Goal: Information Seeking & Learning: Learn about a topic

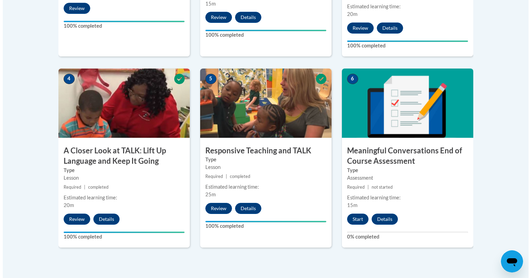
scroll to position [370, 0]
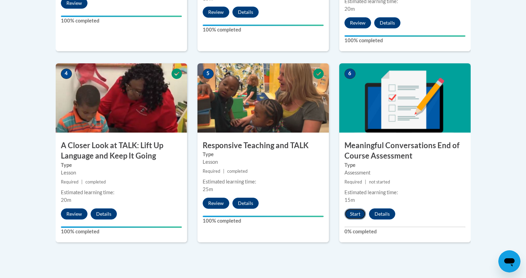
click at [351, 213] on button "Start" at bounding box center [354, 213] width 21 height 11
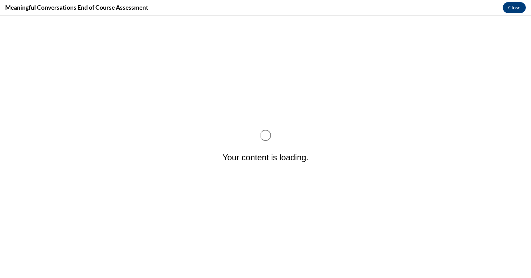
scroll to position [0, 0]
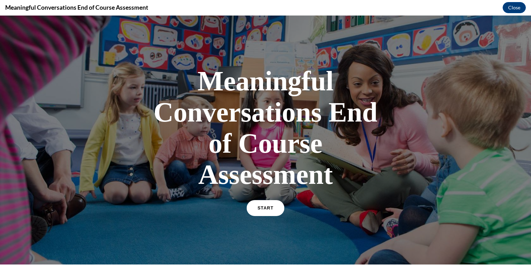
click at [267, 209] on span "START" at bounding box center [266, 207] width 16 height 5
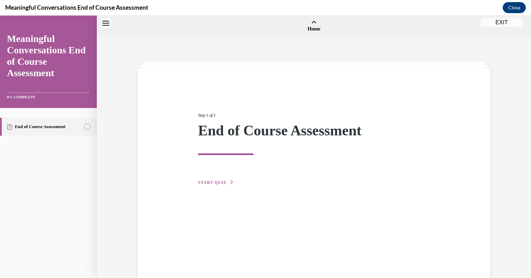
scroll to position [21, 0]
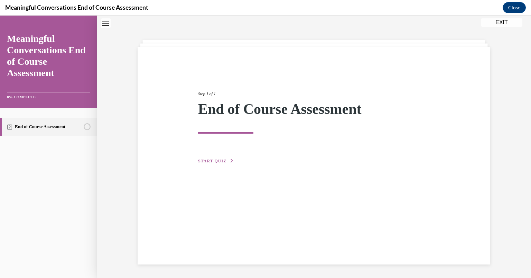
click at [225, 161] on button "START QUIZ" at bounding box center [216, 161] width 36 height 6
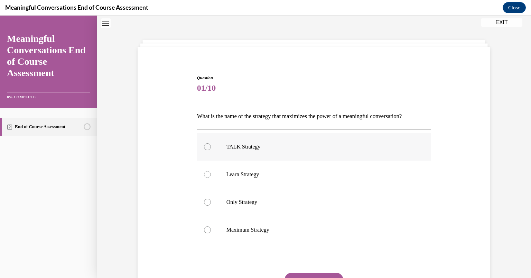
click at [244, 147] on p "TALK Strategy" at bounding box center [319, 146] width 187 height 7
click at [211, 147] on input "TALK Strategy" at bounding box center [207, 146] width 7 height 7
radio input "true"
click at [288, 276] on button "SUBMIT" at bounding box center [314, 279] width 59 height 14
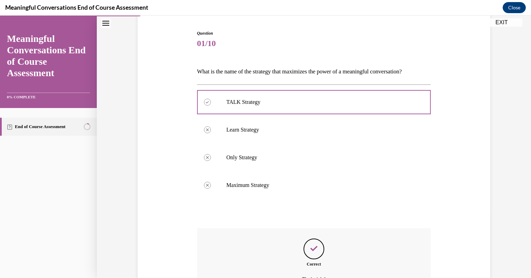
scroll to position [143, 0]
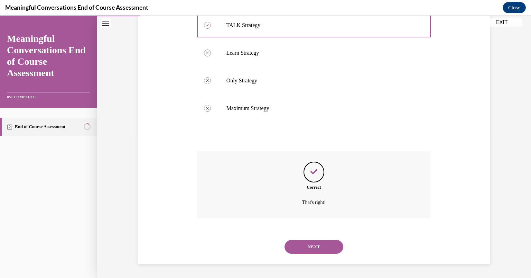
click at [321, 247] on button "NEXT" at bounding box center [314, 247] width 59 height 14
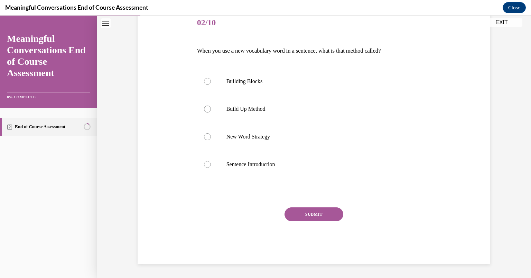
scroll to position [77, 0]
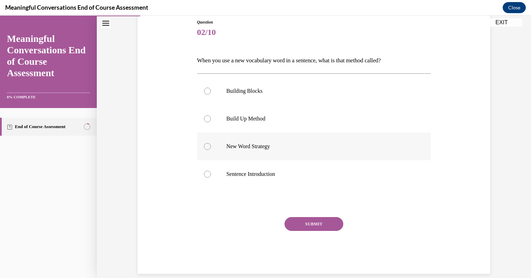
click at [248, 148] on p "New Word Strategy" at bounding box center [319, 146] width 187 height 7
click at [211, 148] on input "New Word Strategy" at bounding box center [207, 146] width 7 height 7
radio input "true"
click at [301, 227] on button "SUBMIT" at bounding box center [314, 224] width 59 height 14
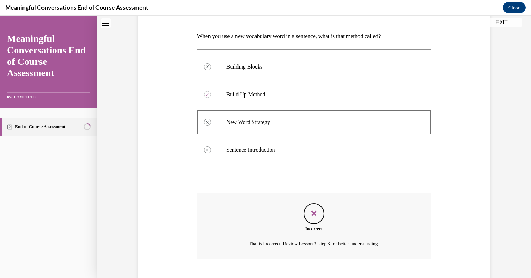
scroll to position [143, 0]
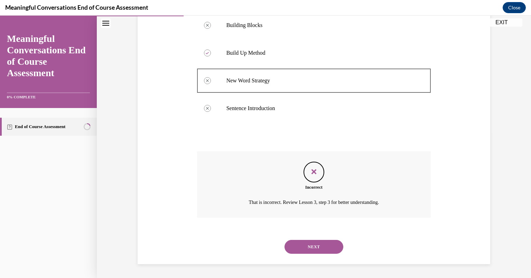
click at [325, 248] on button "NEXT" at bounding box center [314, 247] width 59 height 14
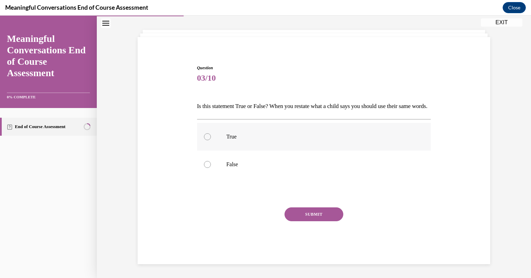
click at [222, 142] on label "True" at bounding box center [314, 137] width 234 height 28
click at [211, 140] on input "True" at bounding box center [207, 136] width 7 height 7
radio input "true"
click at [304, 216] on button "SUBMIT" at bounding box center [314, 214] width 59 height 14
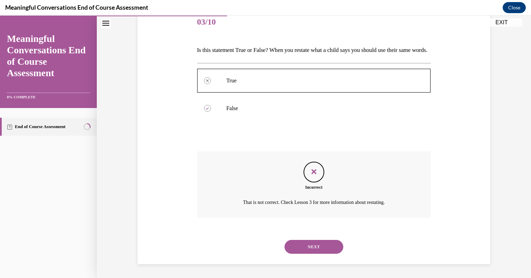
scroll to position [99, 0]
click at [332, 247] on button "NEXT" at bounding box center [314, 247] width 59 height 14
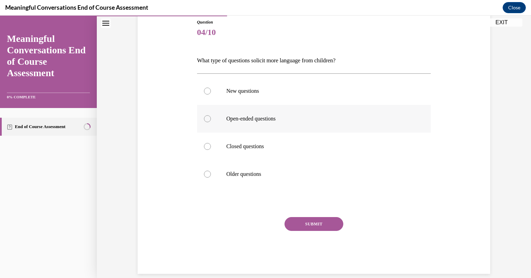
click at [242, 123] on label "Open-ended questions" at bounding box center [314, 119] width 234 height 28
click at [211, 122] on input "Open-ended questions" at bounding box center [207, 118] width 7 height 7
radio input "true"
click at [315, 222] on button "SUBMIT" at bounding box center [314, 224] width 59 height 14
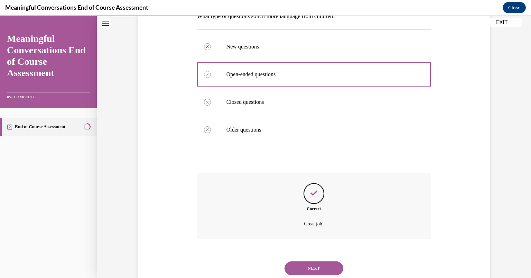
scroll to position [117, 0]
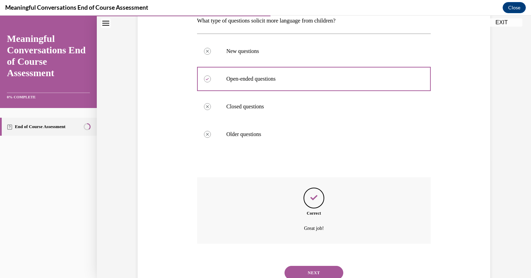
click at [319, 270] on button "NEXT" at bounding box center [314, 273] width 59 height 14
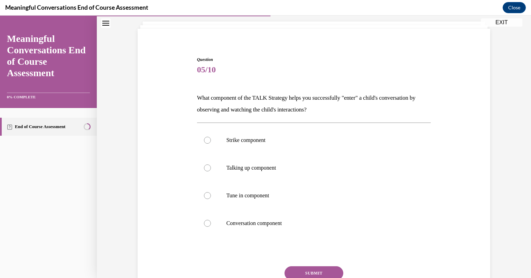
scroll to position [42, 0]
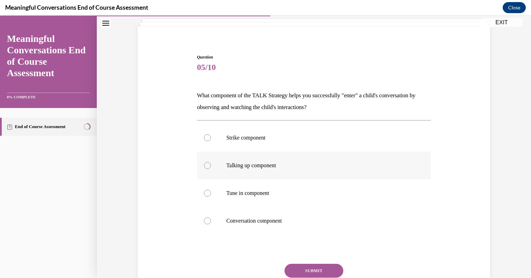
click at [273, 171] on label "Talking up component" at bounding box center [314, 165] width 234 height 28
click at [211, 169] on input "Talking up component" at bounding box center [207, 165] width 7 height 7
radio input "true"
click at [254, 144] on label "Strike component" at bounding box center [314, 138] width 234 height 28
click at [211, 141] on input "Strike component" at bounding box center [207, 137] width 7 height 7
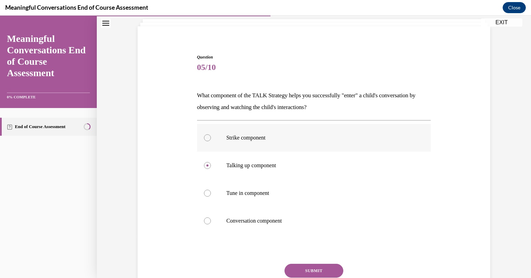
radio input "true"
click at [261, 160] on label "Talking up component" at bounding box center [314, 165] width 234 height 28
click at [211, 162] on input "Talking up component" at bounding box center [207, 165] width 7 height 7
radio input "true"
click at [315, 267] on button "SUBMIT" at bounding box center [314, 270] width 59 height 14
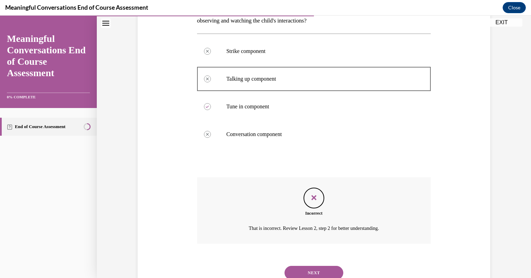
scroll to position [123, 0]
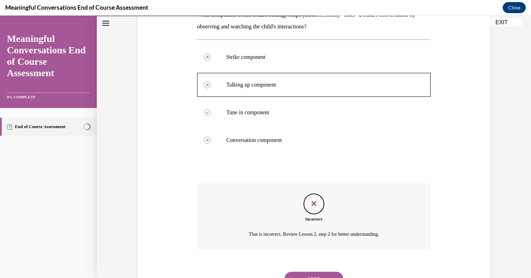
click at [525, 151] on div "Question 05/10 What component of the TALK Strategy helps you successfully "ente…" at bounding box center [314, 112] width 434 height 395
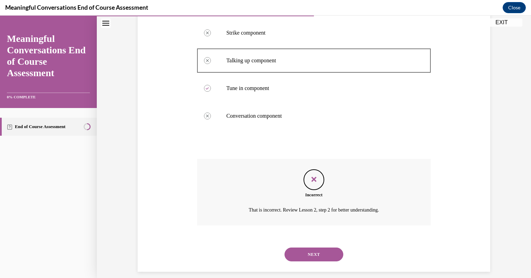
scroll to position [155, 0]
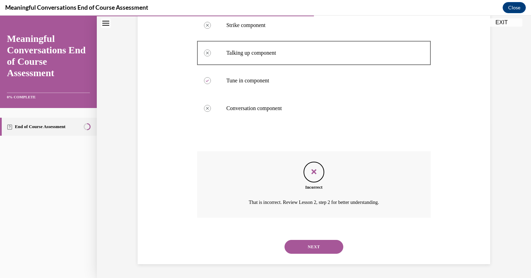
click at [324, 243] on button "NEXT" at bounding box center [314, 247] width 59 height 14
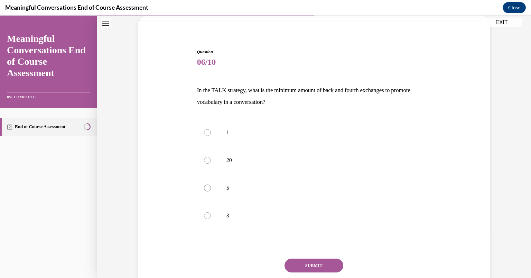
scroll to position [47, 0]
click at [241, 191] on p "5" at bounding box center [319, 188] width 187 height 7
click at [211, 191] on input "5" at bounding box center [207, 188] width 7 height 7
radio input "true"
click at [307, 260] on button "SUBMIT" at bounding box center [314, 266] width 59 height 14
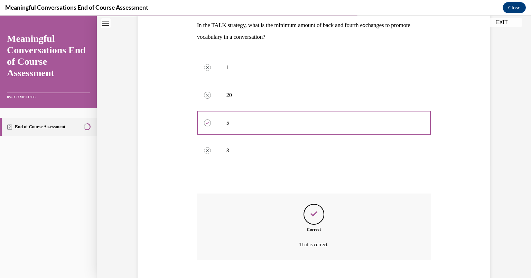
scroll to position [155, 0]
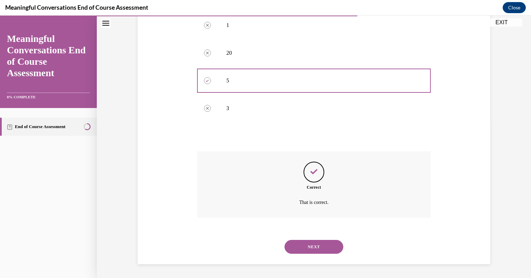
click at [317, 243] on button "NEXT" at bounding box center [314, 247] width 59 height 14
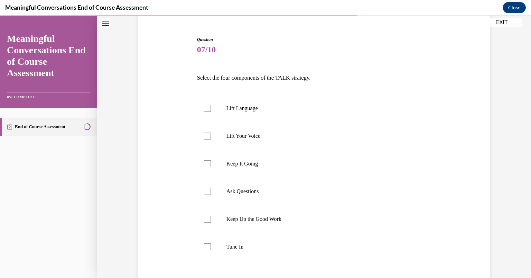
scroll to position [61, 0]
click at [245, 238] on label "Tune In" at bounding box center [314, 246] width 234 height 28
click at [211, 242] on input "Tune In" at bounding box center [207, 245] width 7 height 7
checkbox input "true"
click at [242, 194] on p "Ask Questions" at bounding box center [319, 190] width 187 height 7
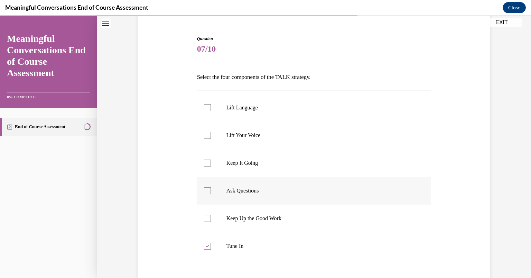
click at [211, 194] on input "Ask Questions" at bounding box center [207, 190] width 7 height 7
checkbox input "true"
click at [242, 164] on p "Keep It Going" at bounding box center [319, 162] width 187 height 7
click at [211, 164] on input "Keep It Going" at bounding box center [207, 162] width 7 height 7
checkbox input "true"
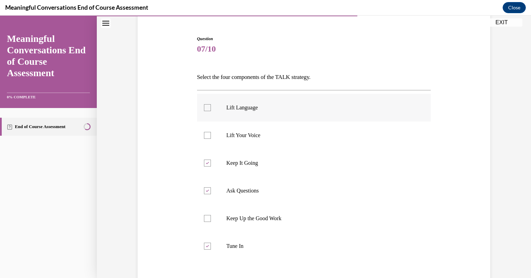
click at [242, 109] on p "Lift Language" at bounding box center [319, 107] width 187 height 7
click at [211, 109] on input "Lift Language" at bounding box center [207, 107] width 7 height 7
checkbox input "true"
click at [245, 168] on label "Keep It Going" at bounding box center [314, 163] width 234 height 28
click at [211, 166] on input "Keep It Going" at bounding box center [207, 162] width 7 height 7
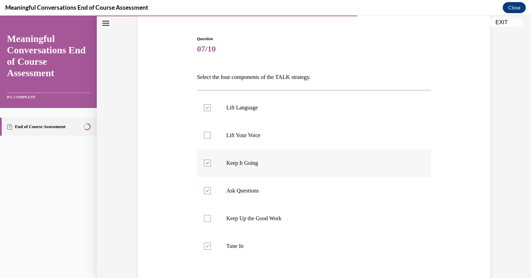
checkbox input "false"
click at [233, 133] on p "Lift Your Voice" at bounding box center [319, 135] width 187 height 7
click at [211, 133] on input "Lift Your Voice" at bounding box center [207, 135] width 7 height 7
checkbox input "true"
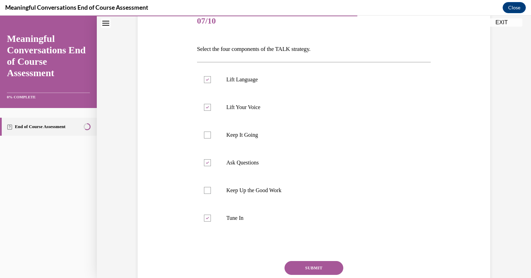
scroll to position [94, 0]
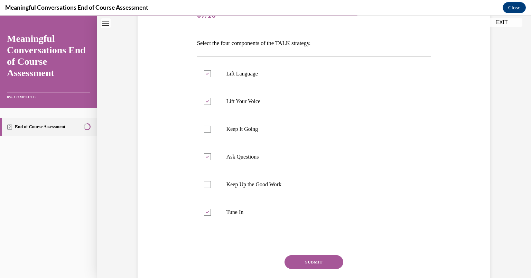
click at [316, 266] on button "SUBMIT" at bounding box center [314, 262] width 59 height 14
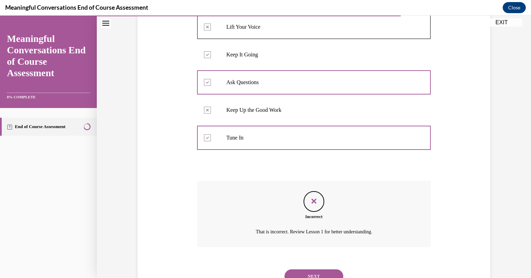
scroll to position [191, 0]
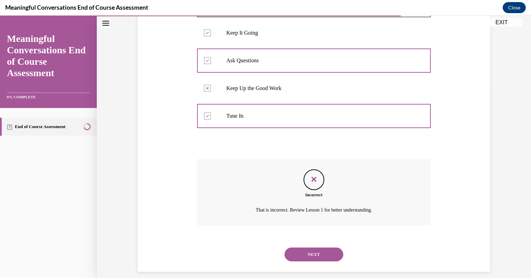
click at [331, 256] on button "NEXT" at bounding box center [314, 254] width 59 height 14
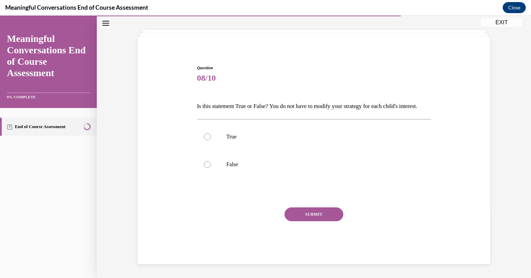
scroll to position [43, 0]
click at [219, 168] on label "False" at bounding box center [314, 164] width 234 height 28
click at [211, 168] on input "False" at bounding box center [207, 164] width 7 height 7
radio input "true"
click at [308, 214] on button "SUBMIT" at bounding box center [314, 214] width 59 height 14
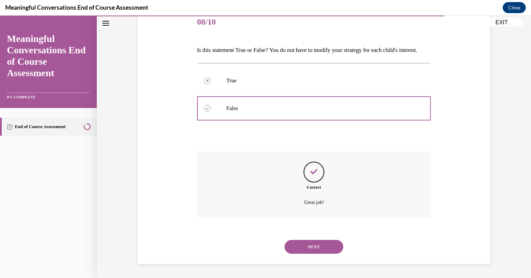
scroll to position [99, 0]
click at [323, 246] on button "NEXT" at bounding box center [314, 247] width 59 height 14
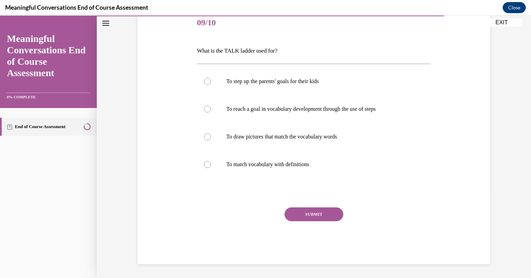
scroll to position [77, 0]
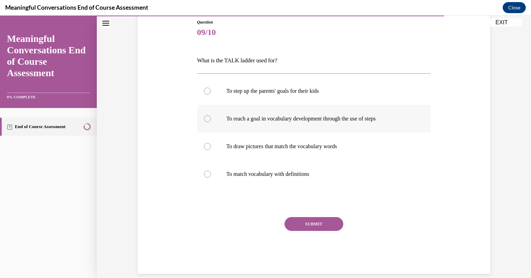
click at [242, 121] on p "To reach a goal in vocabulary development through the use of steps" at bounding box center [319, 118] width 187 height 7
click at [211, 121] on input "To reach a goal in vocabulary development through the use of steps" at bounding box center [207, 118] width 7 height 7
radio input "true"
click at [316, 224] on button "SUBMIT" at bounding box center [314, 224] width 59 height 14
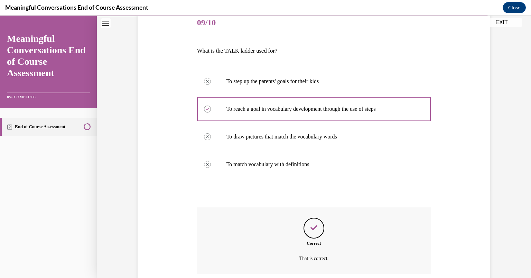
scroll to position [143, 0]
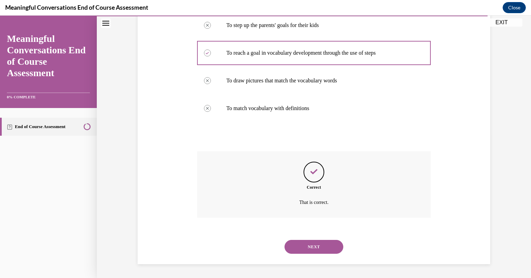
click at [325, 249] on button "NEXT" at bounding box center [314, 247] width 59 height 14
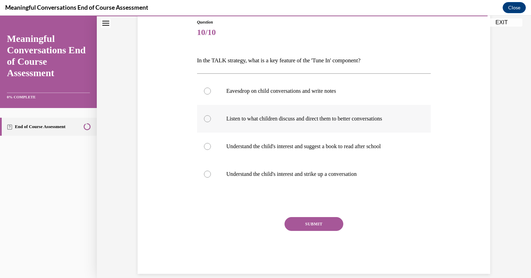
click at [226, 122] on p "Listen to what children discuss and direct them to better conversations" at bounding box center [319, 118] width 187 height 7
click at [211, 122] on input "Listen to what children discuss and direct them to better conversations" at bounding box center [207, 118] width 7 height 7
radio input "true"
click at [303, 220] on button "SUBMIT" at bounding box center [314, 224] width 59 height 14
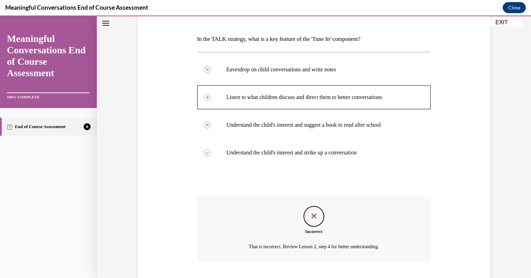
scroll to position [143, 0]
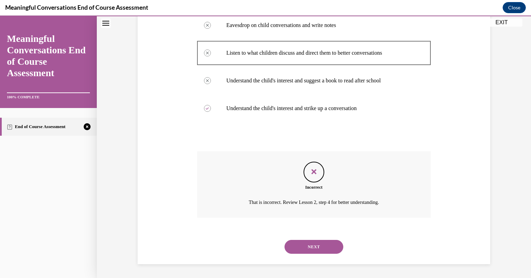
click at [323, 247] on button "NEXT" at bounding box center [314, 247] width 59 height 14
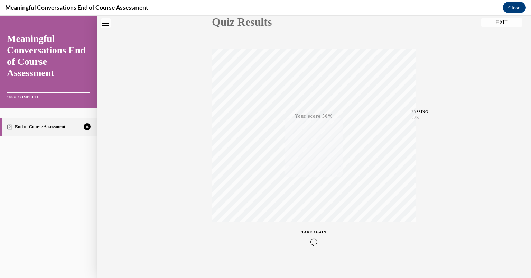
scroll to position [92, 0]
click at [309, 230] on div "TAKE AGAIN" at bounding box center [314, 231] width 25 height 16
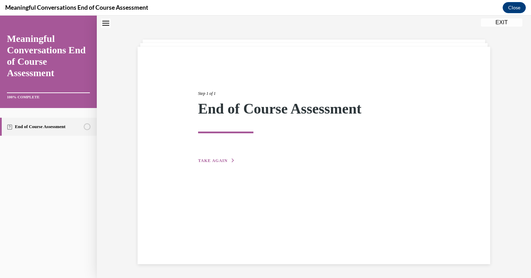
scroll to position [22, 0]
click at [221, 159] on span "TAKE AGAIN" at bounding box center [212, 160] width 29 height 5
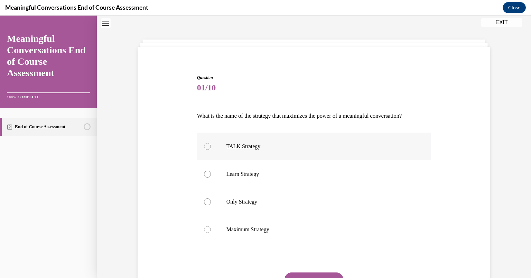
click at [241, 143] on p "TALK Strategy" at bounding box center [319, 146] width 187 height 7
click at [211, 143] on input "TALK Strategy" at bounding box center [207, 146] width 7 height 7
radio input "true"
click at [302, 276] on button "SUBMIT" at bounding box center [314, 279] width 59 height 14
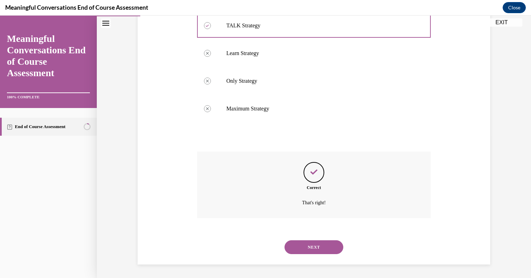
scroll to position [143, 0]
click at [314, 240] on button "NEXT" at bounding box center [314, 247] width 59 height 14
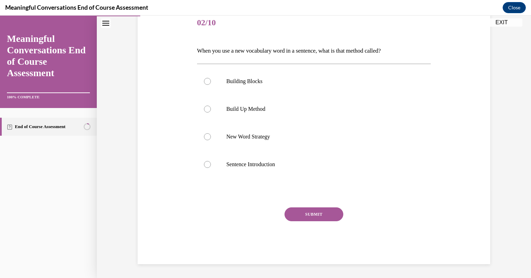
scroll to position [77, 0]
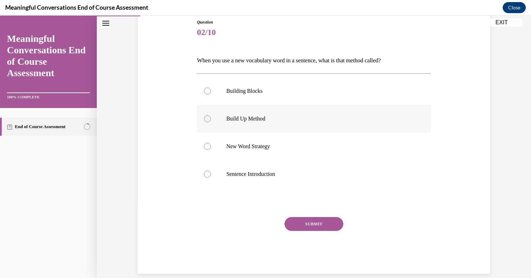
click at [247, 119] on p "Build Up Method" at bounding box center [319, 118] width 187 height 7
click at [211, 119] on input "Build Up Method" at bounding box center [207, 118] width 7 height 7
radio input "true"
click at [306, 225] on button "SUBMIT" at bounding box center [314, 224] width 59 height 14
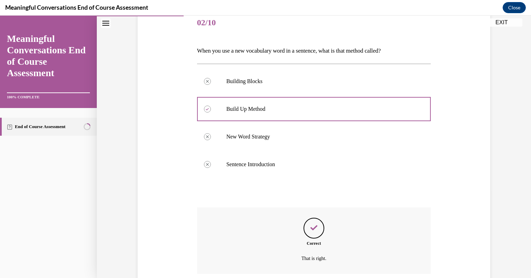
scroll to position [143, 0]
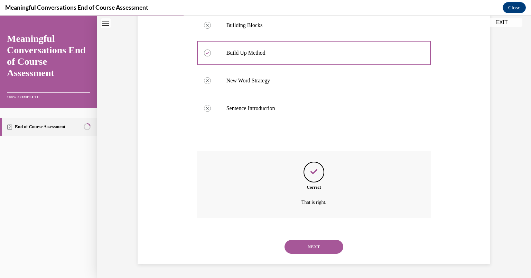
click at [311, 249] on button "NEXT" at bounding box center [314, 247] width 59 height 14
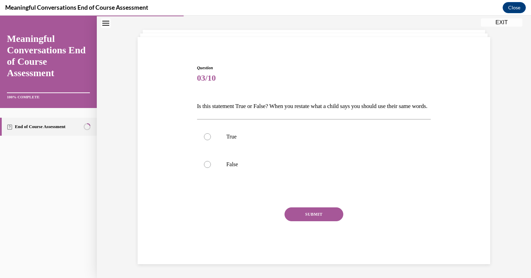
scroll to position [43, 0]
click at [221, 160] on label "False" at bounding box center [314, 164] width 234 height 28
click at [211, 161] on input "False" at bounding box center [207, 164] width 7 height 7
radio input "true"
click at [310, 219] on button "SUBMIT" at bounding box center [314, 214] width 59 height 14
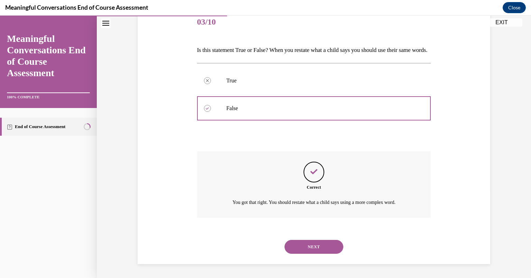
scroll to position [99, 0]
click at [309, 251] on button "NEXT" at bounding box center [314, 247] width 59 height 14
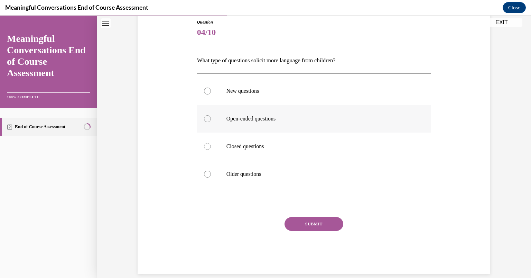
click at [258, 125] on label "Open-ended questions" at bounding box center [314, 119] width 234 height 28
click at [211, 122] on input "Open-ended questions" at bounding box center [207, 118] width 7 height 7
radio input "true"
click at [318, 218] on button "SUBMIT" at bounding box center [314, 224] width 59 height 14
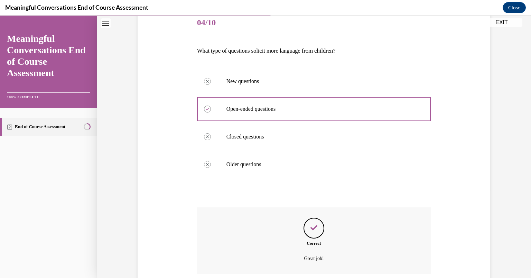
scroll to position [143, 0]
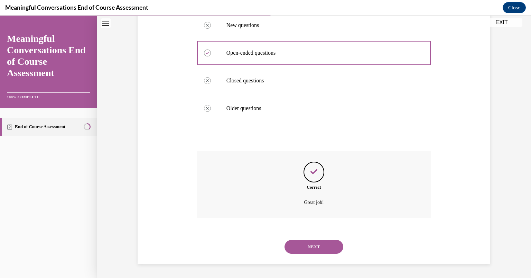
click at [314, 254] on div "NEXT" at bounding box center [314, 247] width 234 height 28
click at [314, 249] on button "NEXT" at bounding box center [314, 247] width 59 height 14
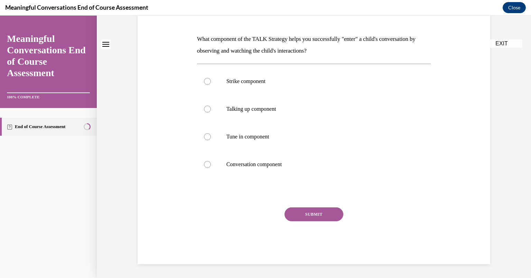
scroll to position [0, 0]
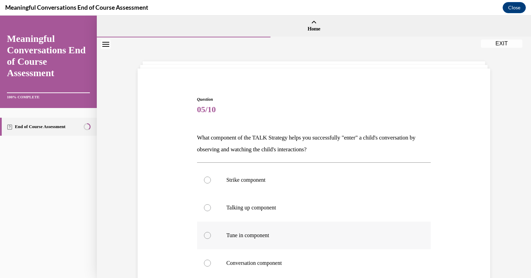
click at [223, 229] on label "Tune in component" at bounding box center [314, 235] width 234 height 28
click at [211, 232] on input "Tune in component" at bounding box center [207, 235] width 7 height 7
radio input "true"
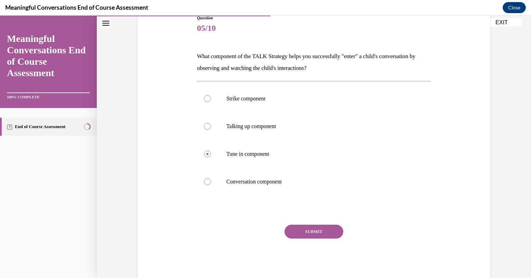
scroll to position [99, 0]
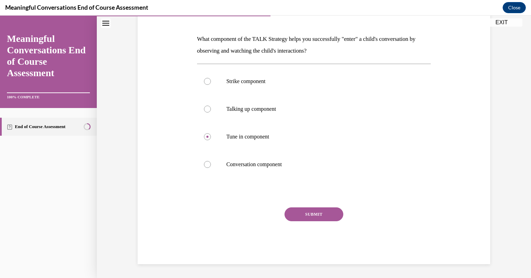
click at [312, 214] on button "SUBMIT" at bounding box center [314, 214] width 59 height 14
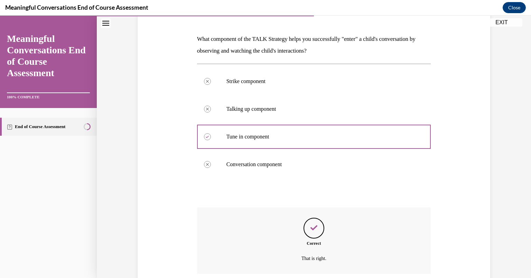
scroll to position [155, 0]
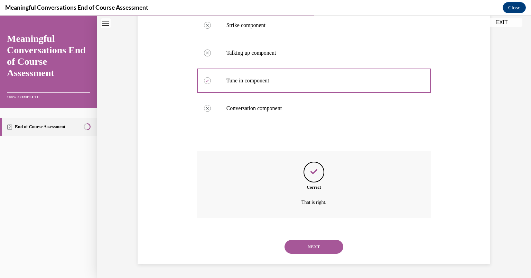
click at [320, 251] on button "NEXT" at bounding box center [314, 247] width 59 height 14
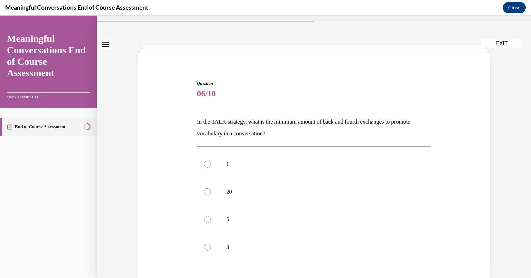
scroll to position [52, 0]
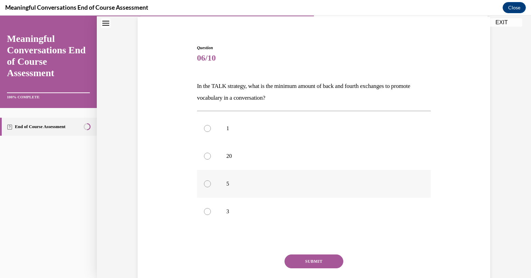
click at [211, 187] on label "5" at bounding box center [314, 184] width 234 height 28
click at [211, 187] on input "5" at bounding box center [207, 183] width 7 height 7
radio input "true"
click at [312, 263] on button "SUBMIT" at bounding box center [314, 261] width 59 height 14
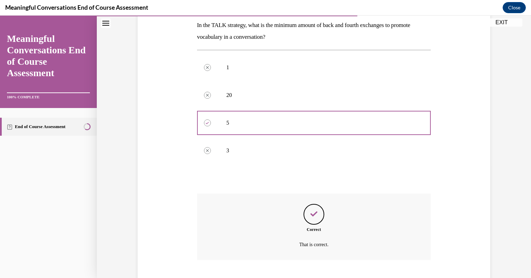
scroll to position [155, 0]
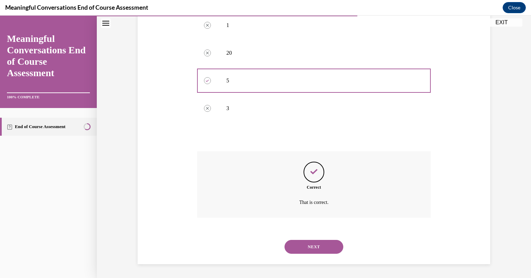
click at [327, 250] on button "NEXT" at bounding box center [314, 247] width 59 height 14
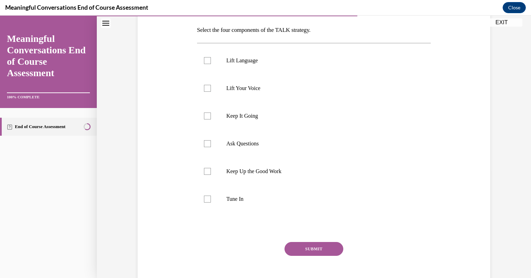
scroll to position [110, 0]
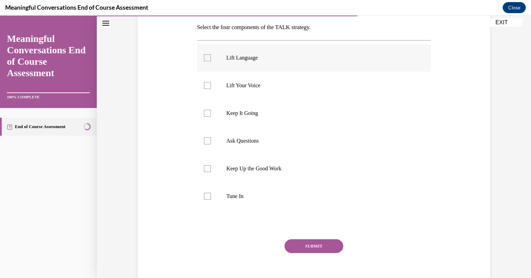
click at [202, 63] on label "Lift Language" at bounding box center [314, 58] width 234 height 28
click at [204, 61] on input "Lift Language" at bounding box center [207, 57] width 7 height 7
checkbox input "true"
click at [206, 114] on div at bounding box center [207, 113] width 7 height 7
click at [206, 114] on input "Keep It Going" at bounding box center [207, 113] width 7 height 7
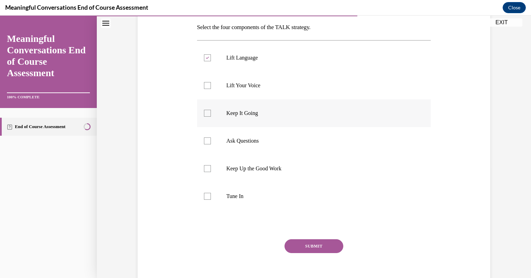
checkbox input "true"
click at [204, 145] on label "Ask Questions" at bounding box center [314, 141] width 234 height 28
click at [204, 144] on input "Ask Questions" at bounding box center [207, 140] width 7 height 7
checkbox input "true"
click at [204, 199] on div at bounding box center [207, 196] width 7 height 7
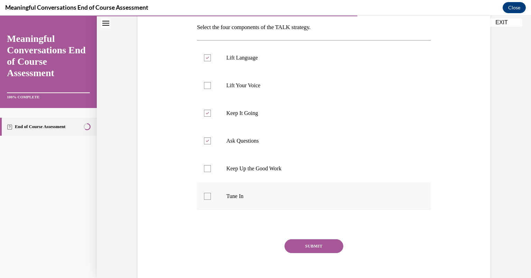
click at [204, 199] on input "Tune In" at bounding box center [207, 196] width 7 height 7
checkbox input "true"
click at [308, 250] on button "SUBMIT" at bounding box center [314, 246] width 59 height 14
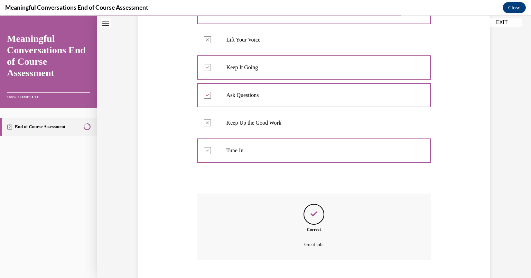
scroll to position [198, 0]
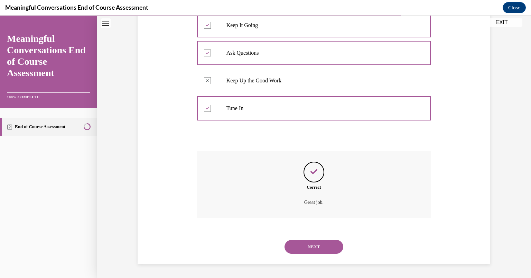
click at [319, 251] on button "NEXT" at bounding box center [314, 247] width 59 height 14
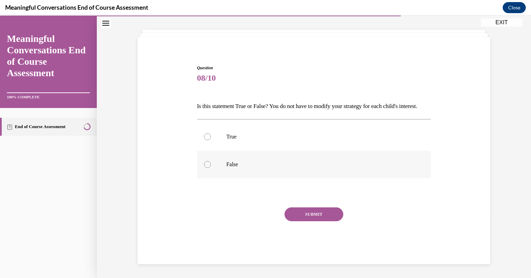
click at [228, 169] on label "False" at bounding box center [314, 164] width 234 height 28
click at [211, 168] on input "False" at bounding box center [207, 164] width 7 height 7
radio input "true"
click at [308, 214] on button "SUBMIT" at bounding box center [314, 214] width 59 height 14
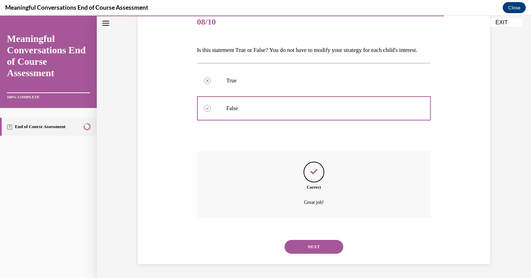
scroll to position [99, 0]
click at [317, 251] on button "NEXT" at bounding box center [314, 247] width 59 height 14
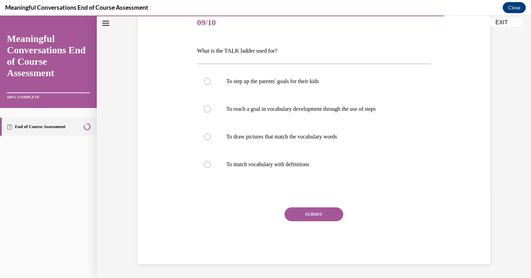
scroll to position [77, 0]
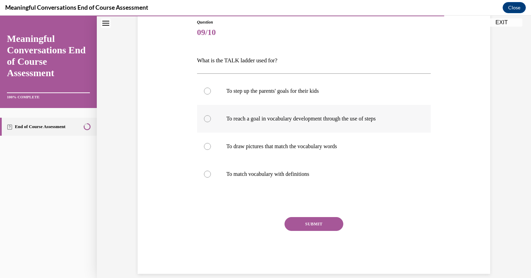
click at [346, 127] on label "To reach a goal in vocabulary development through the use of steps" at bounding box center [314, 119] width 234 height 28
click at [211, 122] on input "To reach a goal in vocabulary development through the use of steps" at bounding box center [207, 118] width 7 height 7
radio input "true"
click at [318, 228] on button "SUBMIT" at bounding box center [314, 224] width 59 height 14
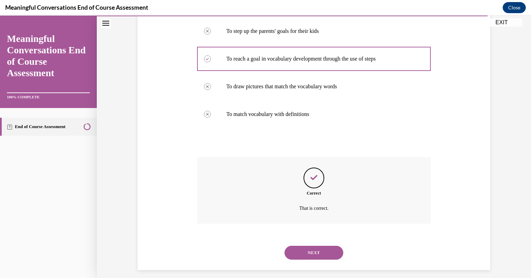
scroll to position [143, 0]
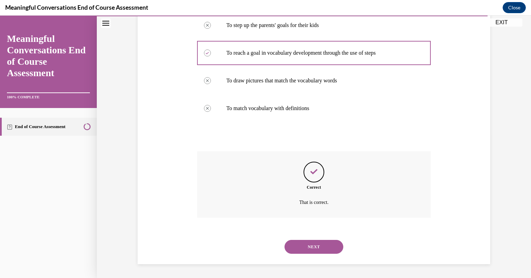
click at [318, 248] on button "NEXT" at bounding box center [314, 247] width 59 height 14
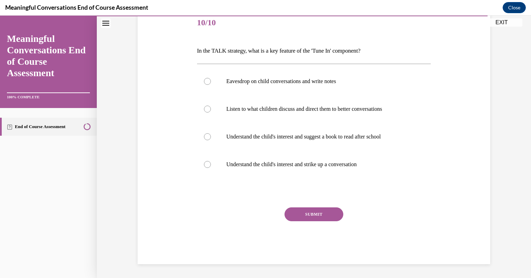
scroll to position [77, 0]
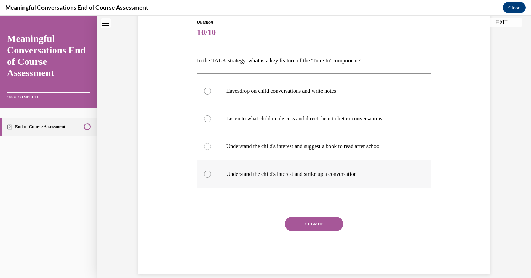
click at [209, 182] on label "Understand the child's interest and strike up a conversation" at bounding box center [314, 174] width 234 height 28
click at [209, 177] on input "Understand the child's interest and strike up a conversation" at bounding box center [207, 173] width 7 height 7
radio input "true"
click at [321, 227] on button "SUBMIT" at bounding box center [314, 224] width 59 height 14
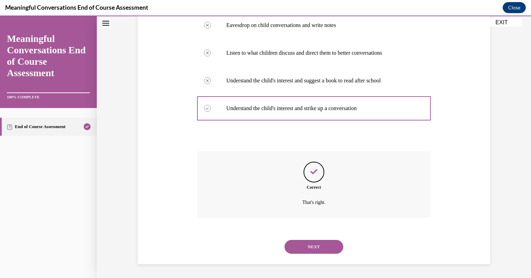
click at [322, 250] on button "NEXT" at bounding box center [314, 247] width 59 height 14
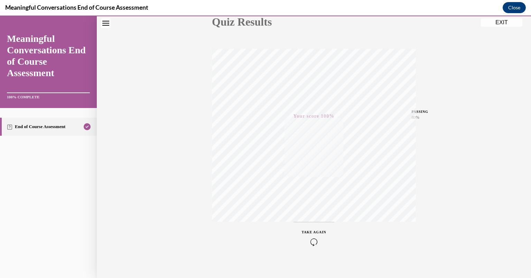
scroll to position [92, 0]
click at [499, 22] on button "EXIT" at bounding box center [501, 22] width 41 height 8
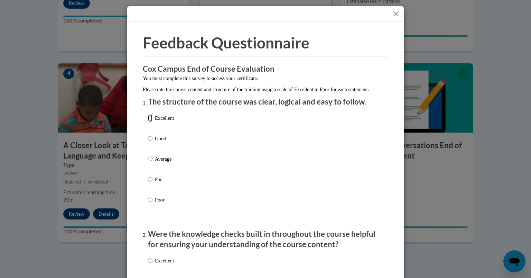
click at [148, 122] on input "Excellent" at bounding box center [150, 118] width 4 height 8
radio input "true"
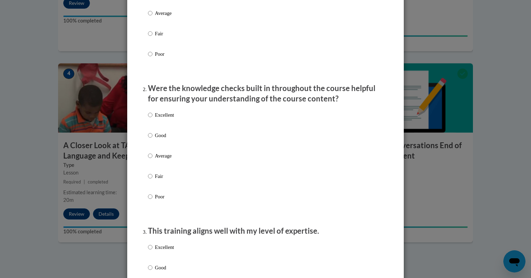
scroll to position [150, 0]
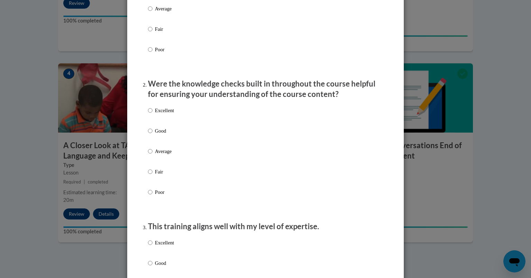
click at [158, 125] on label "Excellent" at bounding box center [161, 115] width 26 height 19
click at [152, 114] on input "Excellent" at bounding box center [150, 110] width 4 height 8
radio input "true"
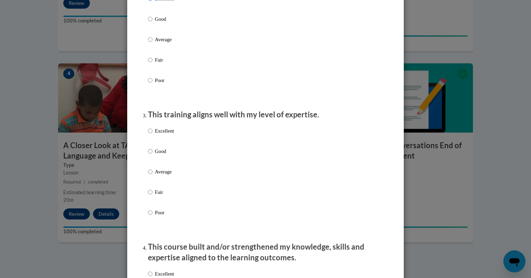
click at [164, 146] on label "Excellent" at bounding box center [161, 136] width 26 height 19
click at [152, 135] on input "Excellent" at bounding box center [150, 131] width 4 height 8
radio input "true"
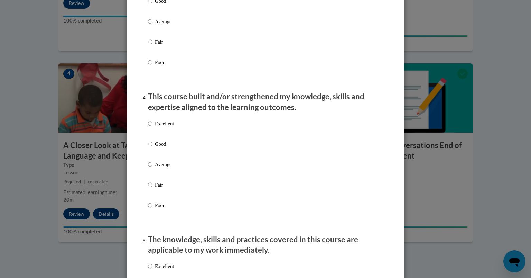
click at [166, 134] on label "Excellent" at bounding box center [161, 129] width 26 height 19
click at [152, 127] on input "Excellent" at bounding box center [150, 124] width 4 height 8
radio input "true"
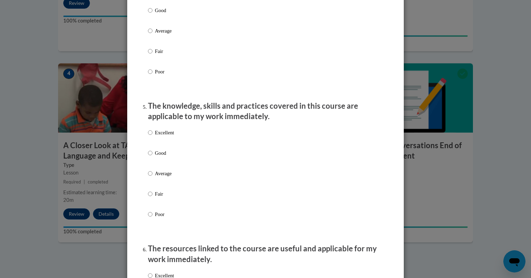
scroll to position [548, 0]
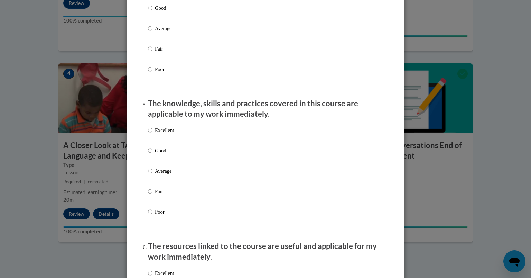
click at [163, 145] on label "Excellent" at bounding box center [161, 135] width 26 height 19
click at [152, 134] on input "Excellent" at bounding box center [150, 130] width 4 height 8
radio input "true"
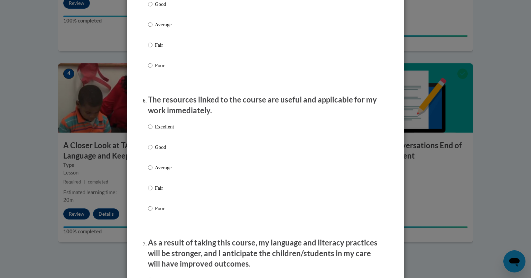
scroll to position [696, 0]
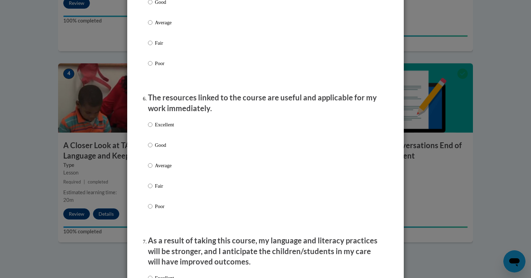
click at [158, 128] on p "Excellent" at bounding box center [164, 125] width 19 height 8
click at [152, 128] on input "Excellent" at bounding box center [150, 125] width 4 height 8
radio input "true"
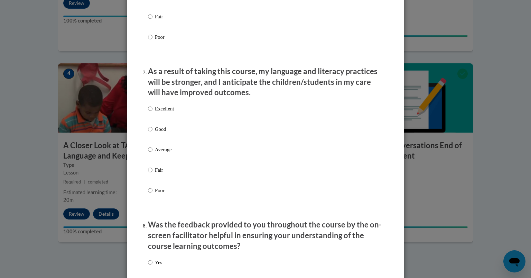
scroll to position [866, 0]
click at [161, 111] on p "Excellent" at bounding box center [164, 108] width 19 height 8
click at [152, 111] on input "Excellent" at bounding box center [150, 108] width 4 height 8
radio input "true"
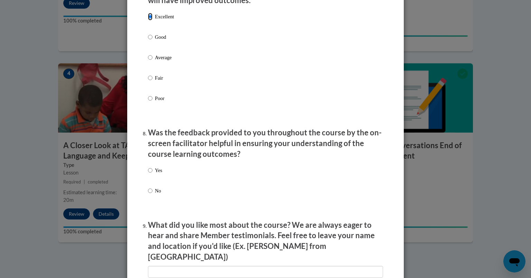
scroll to position [978, 0]
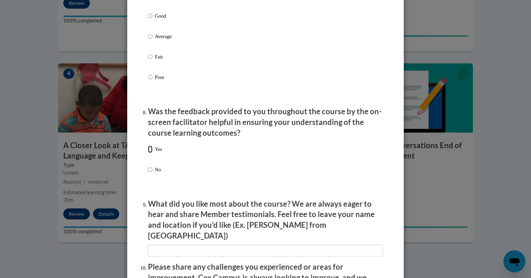
click at [148, 153] on input "Yes" at bounding box center [150, 149] width 4 height 8
radio input "true"
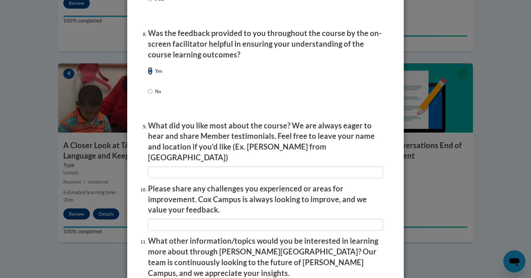
scroll to position [1057, 0]
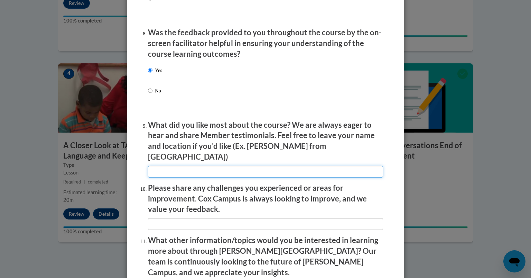
click at [346, 166] on input "textbox" at bounding box center [265, 172] width 235 height 12
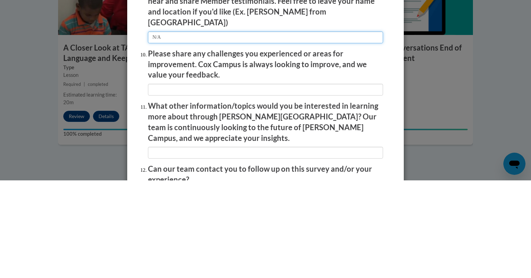
scroll to position [1095, 0]
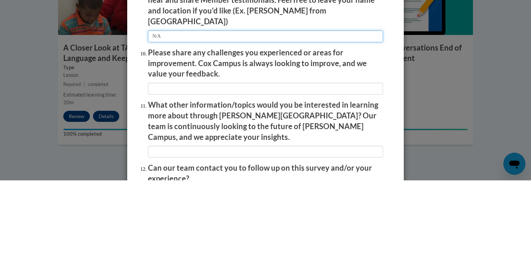
type input "N/A"
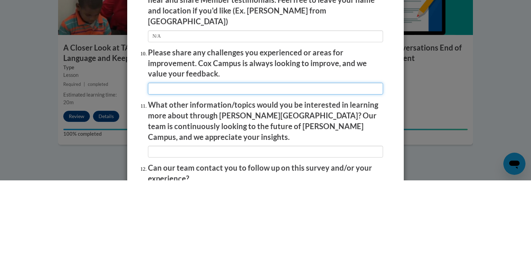
click at [277, 181] on input "textbox" at bounding box center [265, 186] width 235 height 12
type input "N/A"
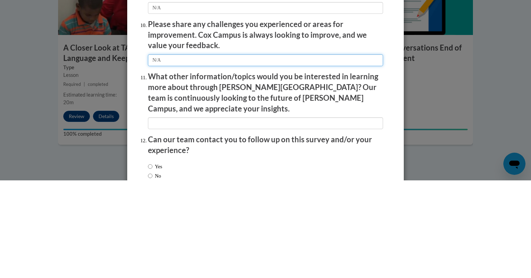
scroll to position [1138, 0]
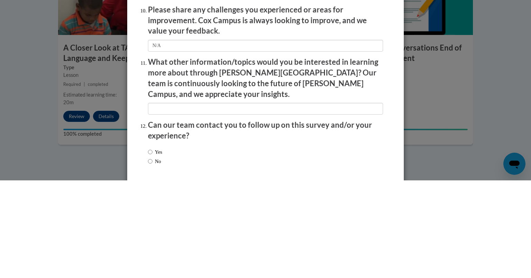
click at [266, 217] on p "Can our team contact you to follow up on this survey and/or your experience?" at bounding box center [265, 227] width 235 height 21
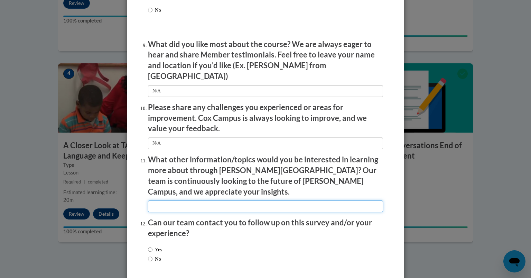
click at [228, 200] on input "textbox" at bounding box center [265, 206] width 235 height 12
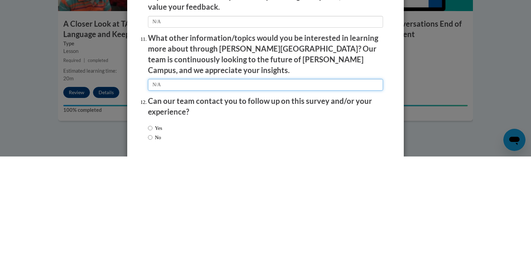
click at [207, 200] on input "textbox" at bounding box center [265, 206] width 235 height 12
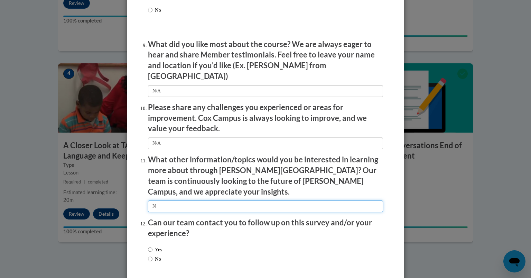
type input "None"
click at [148, 255] on input "No" at bounding box center [150, 259] width 4 height 8
radio input "true"
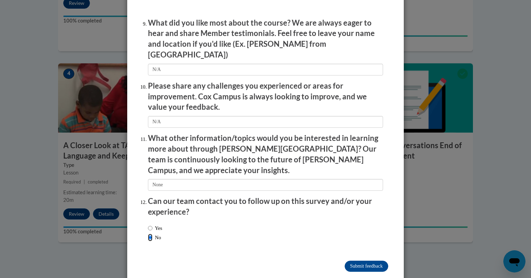
scroll to position [1159, 0]
click at [374, 261] on input "Submit feedback" at bounding box center [367, 266] width 44 height 11
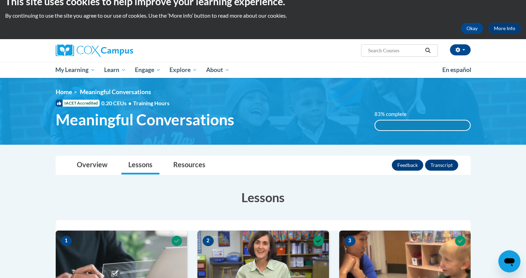
scroll to position [10, 0]
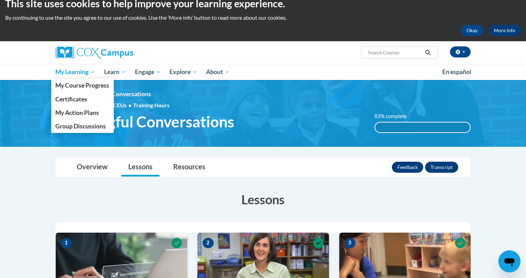
click at [81, 74] on span "My Learning" at bounding box center [75, 72] width 40 height 8
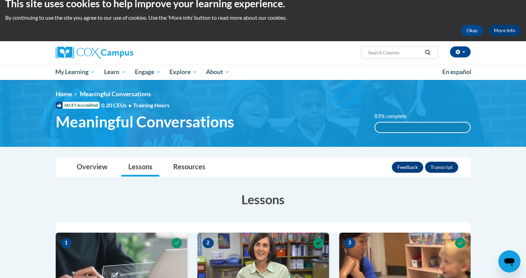
click at [242, 61] on div "[PERSON_NAME] ([GEOGRAPHIC_DATA]/New_York UTC-04:00) My Profile Inbox My Transc…" at bounding box center [263, 52] width 436 height 23
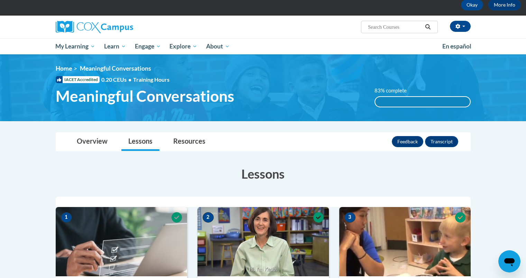
scroll to position [34, 0]
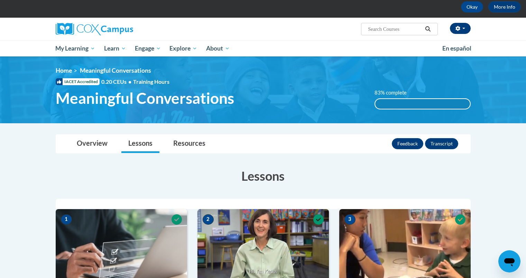
click at [463, 28] on span "button" at bounding box center [463, 28] width 3 height 1
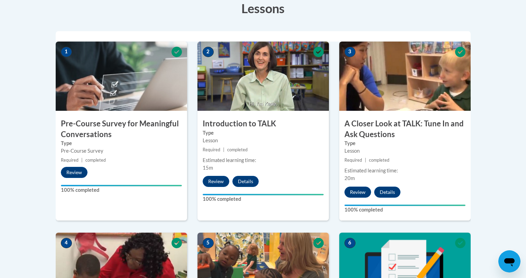
scroll to position [0, 0]
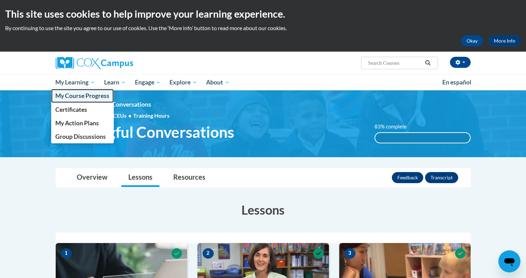
click at [88, 90] on link "My Course Progress" at bounding box center [82, 95] width 63 height 13
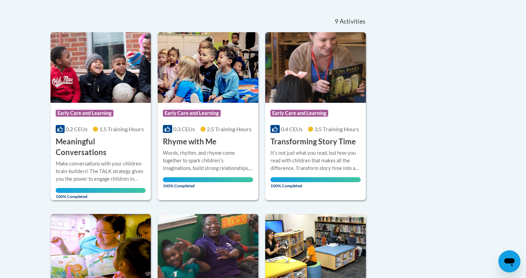
scroll to position [135, 0]
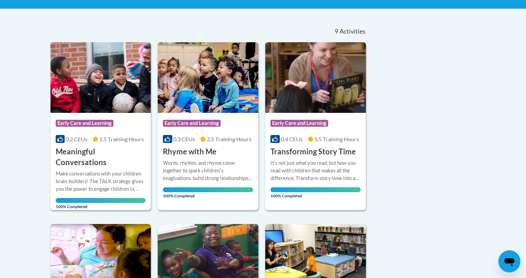
click at [120, 170] on div "Make conversations with your children brain-builders! The TALK strategy gives y…" at bounding box center [101, 181] width 90 height 23
